Goal: Browse casually

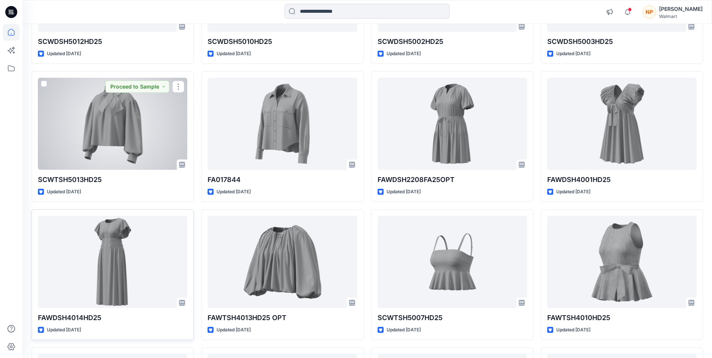
scroll to position [3765, 0]
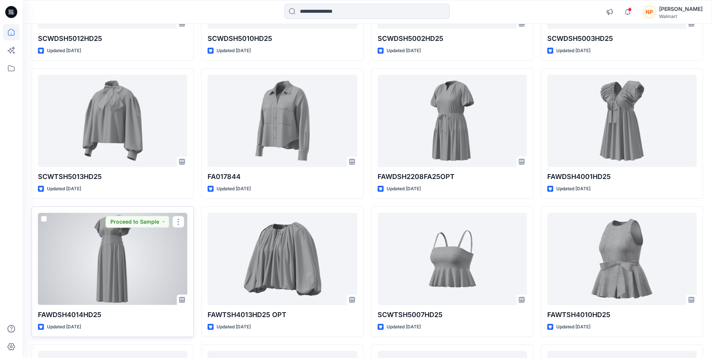
click at [106, 243] on div at bounding box center [112, 259] width 149 height 92
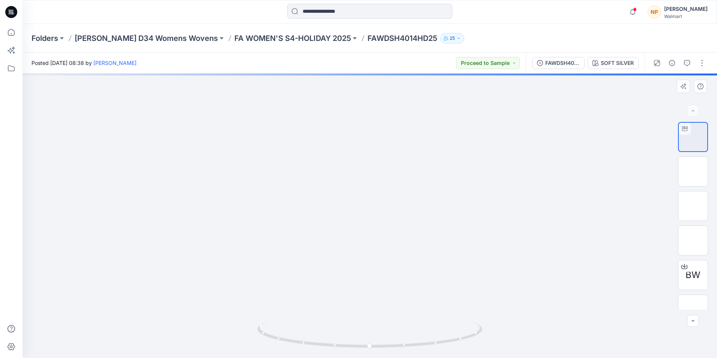
drag, startPoint x: 361, startPoint y: 170, endPoint x: 356, endPoint y: 224, distance: 54.3
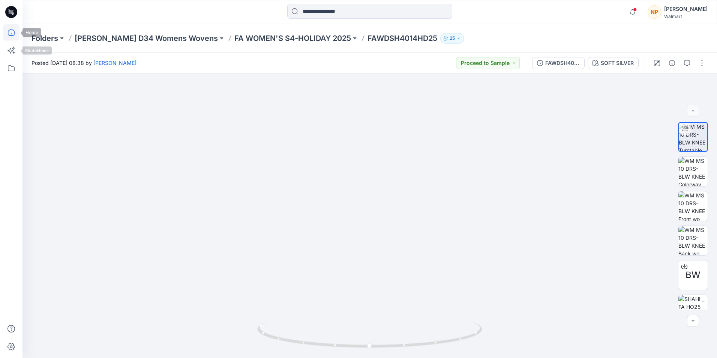
click at [9, 32] on icon at bounding box center [11, 32] width 17 height 17
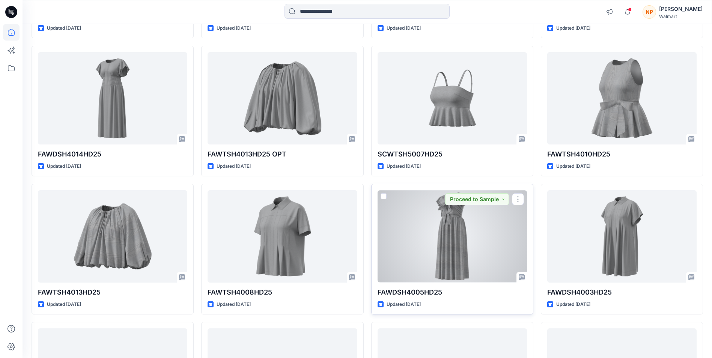
scroll to position [4143, 0]
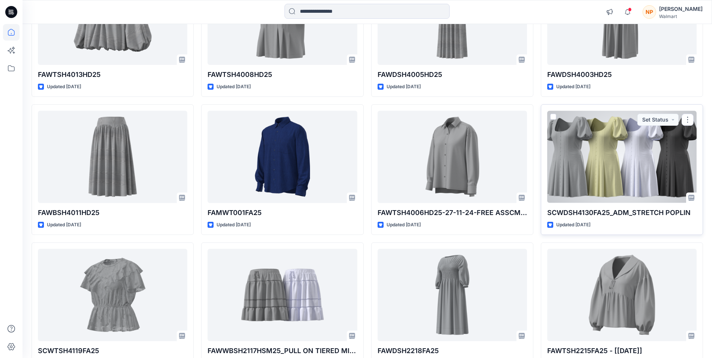
click at [585, 155] on div at bounding box center [621, 157] width 149 height 92
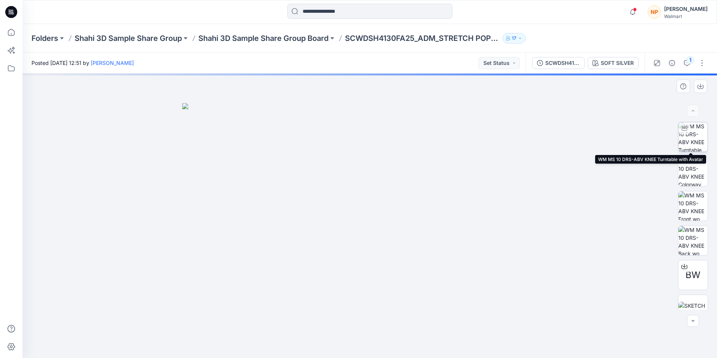
click at [690, 135] on img at bounding box center [693, 136] width 29 height 29
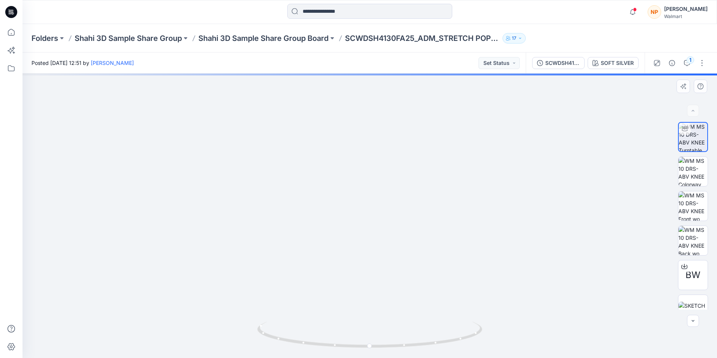
drag, startPoint x: 358, startPoint y: 155, endPoint x: 359, endPoint y: 252, distance: 96.8
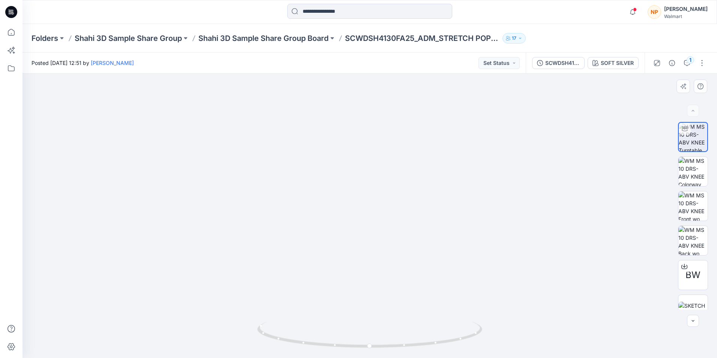
drag, startPoint x: 378, startPoint y: 242, endPoint x: 388, endPoint y: 213, distance: 30.9
